Goal: Navigation & Orientation: Find specific page/section

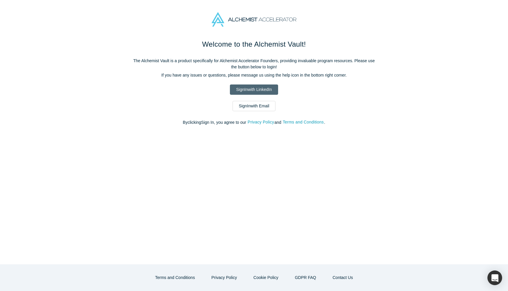
click at [255, 85] on link "Sign In with LinkedIn" at bounding box center [254, 90] width 48 height 10
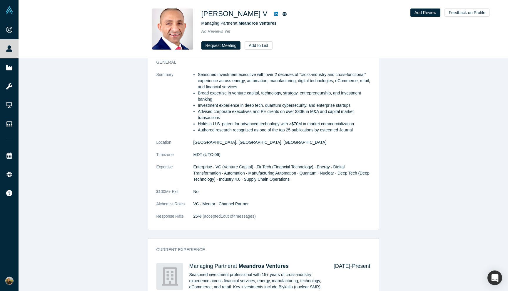
scroll to position [274, 0]
click at [271, 11] on link at bounding box center [275, 13] width 9 height 7
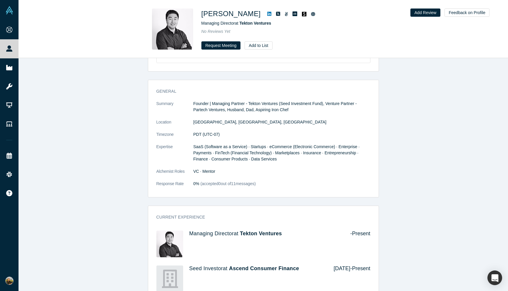
scroll to position [251, 0]
